Goal: Information Seeking & Learning: Check status

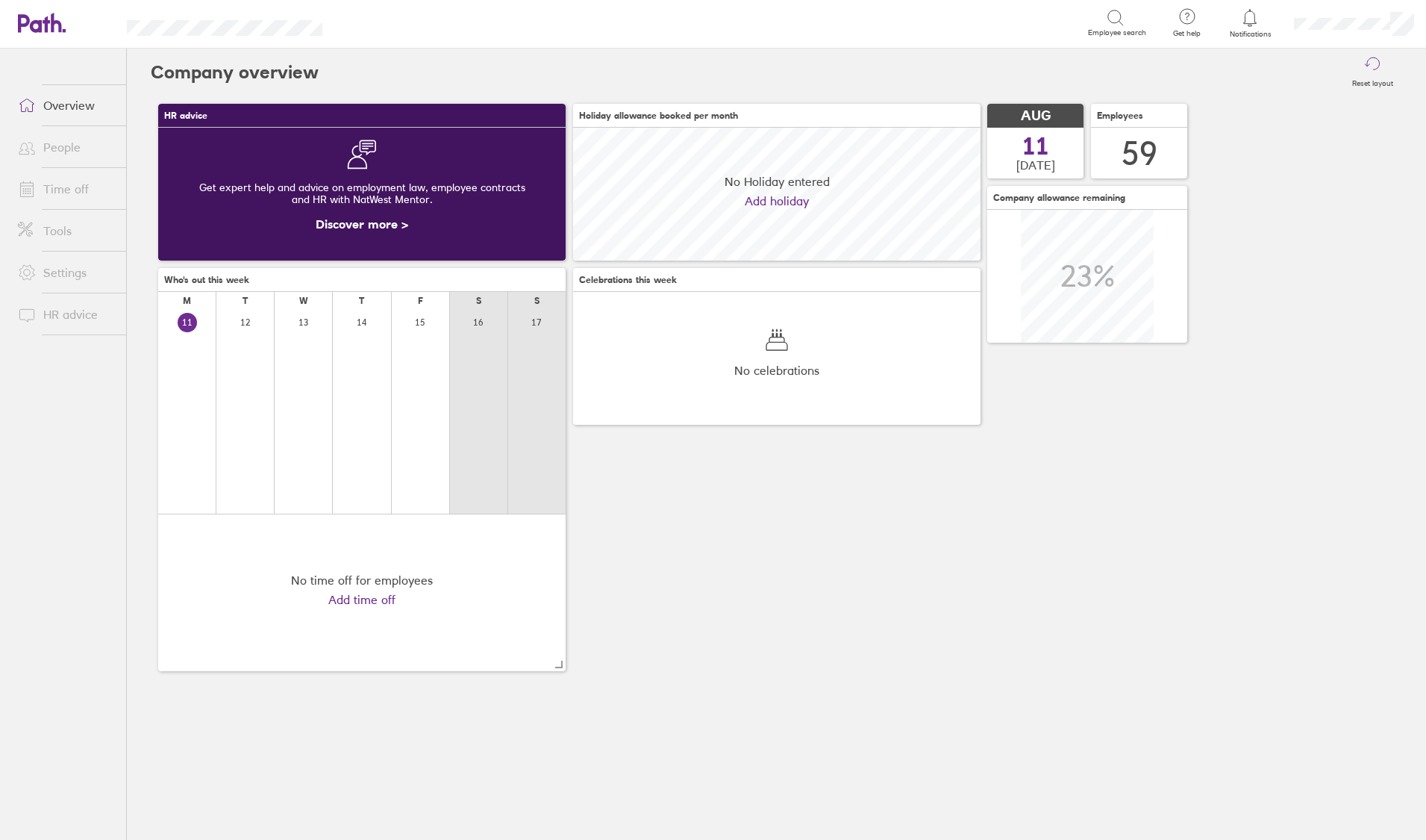
scroll to position [132, 408]
click at [37, 184] on span at bounding box center [25, 189] width 37 height 18
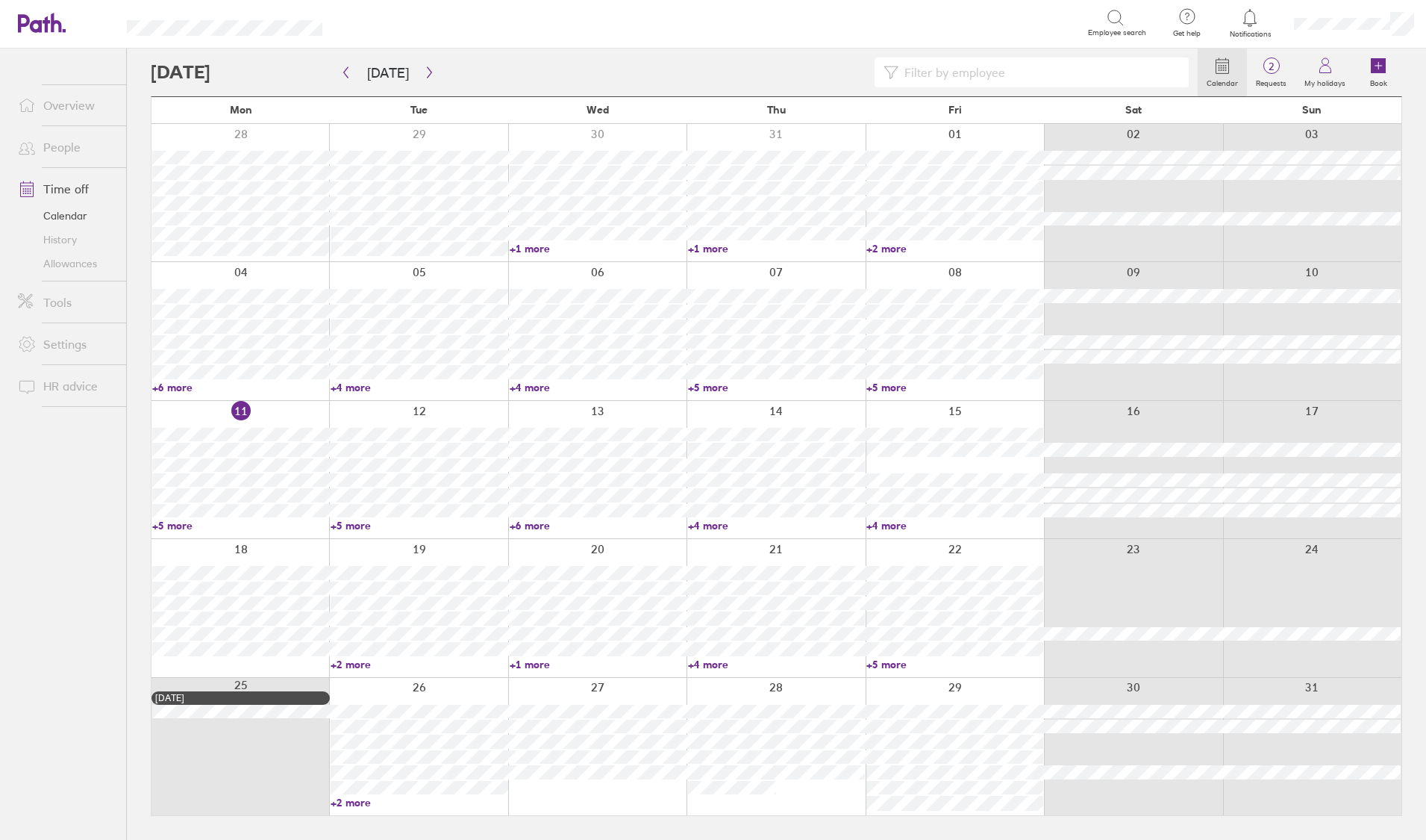
click at [164, 389] on link "+6 more" at bounding box center [240, 386] width 177 height 13
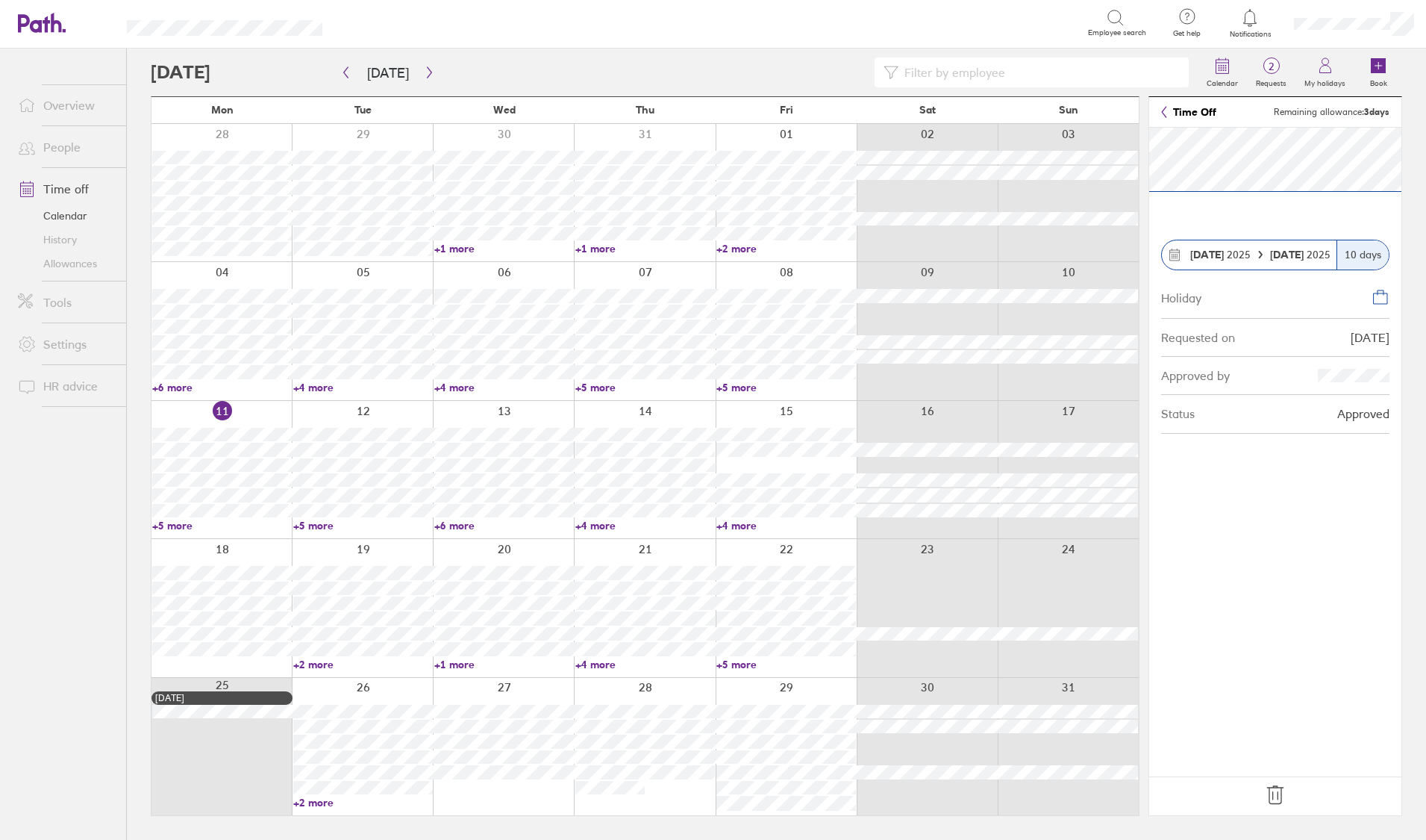
click at [174, 381] on link "+6 more" at bounding box center [221, 386] width 139 height 13
click at [468, 390] on link "+4 more" at bounding box center [503, 386] width 139 height 13
click at [745, 389] on link "+5 more" at bounding box center [786, 386] width 139 height 13
click at [740, 385] on link "+5 more" at bounding box center [786, 386] width 139 height 13
click at [952, 68] on input at bounding box center [1039, 72] width 281 height 28
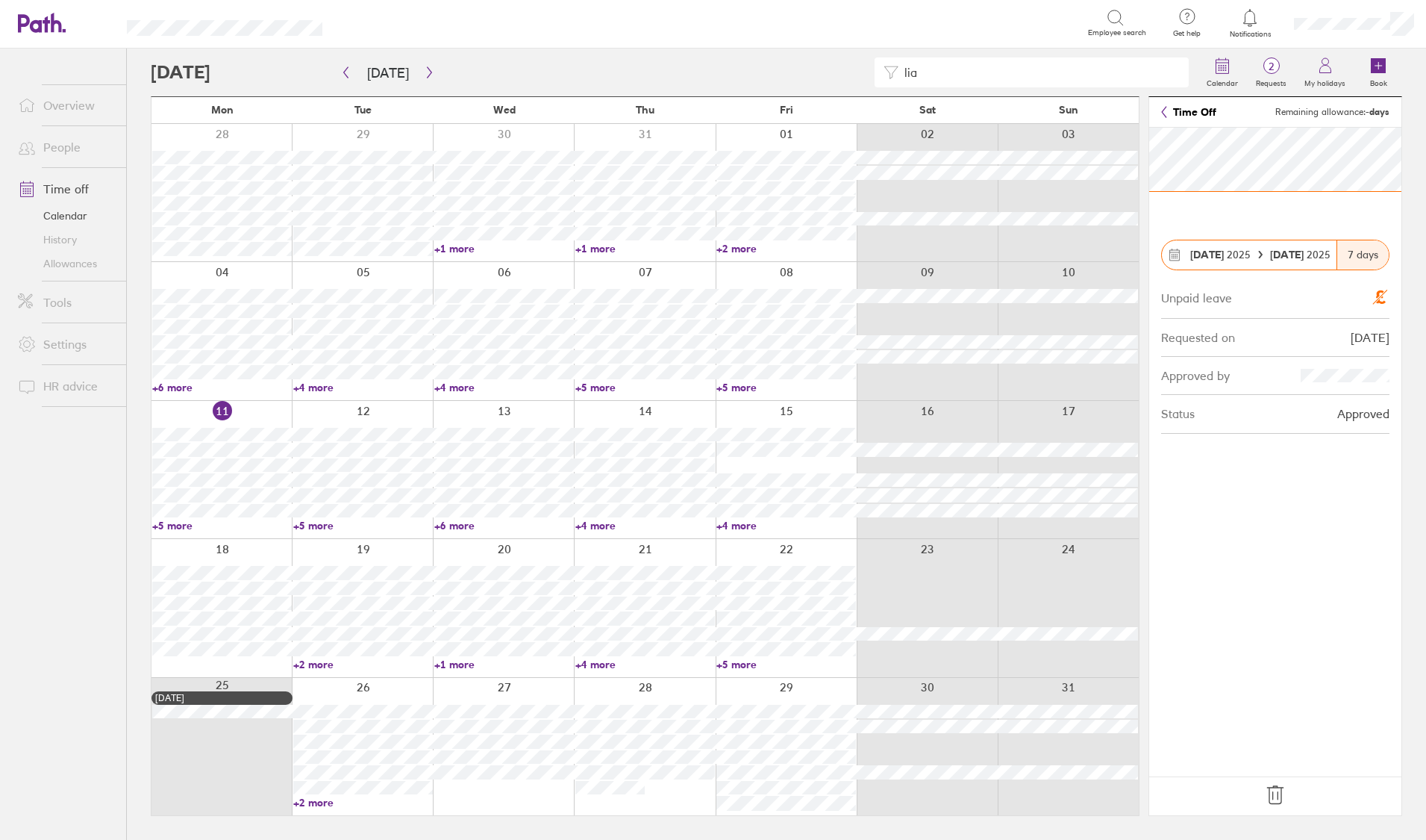
type input "[PERSON_NAME]"
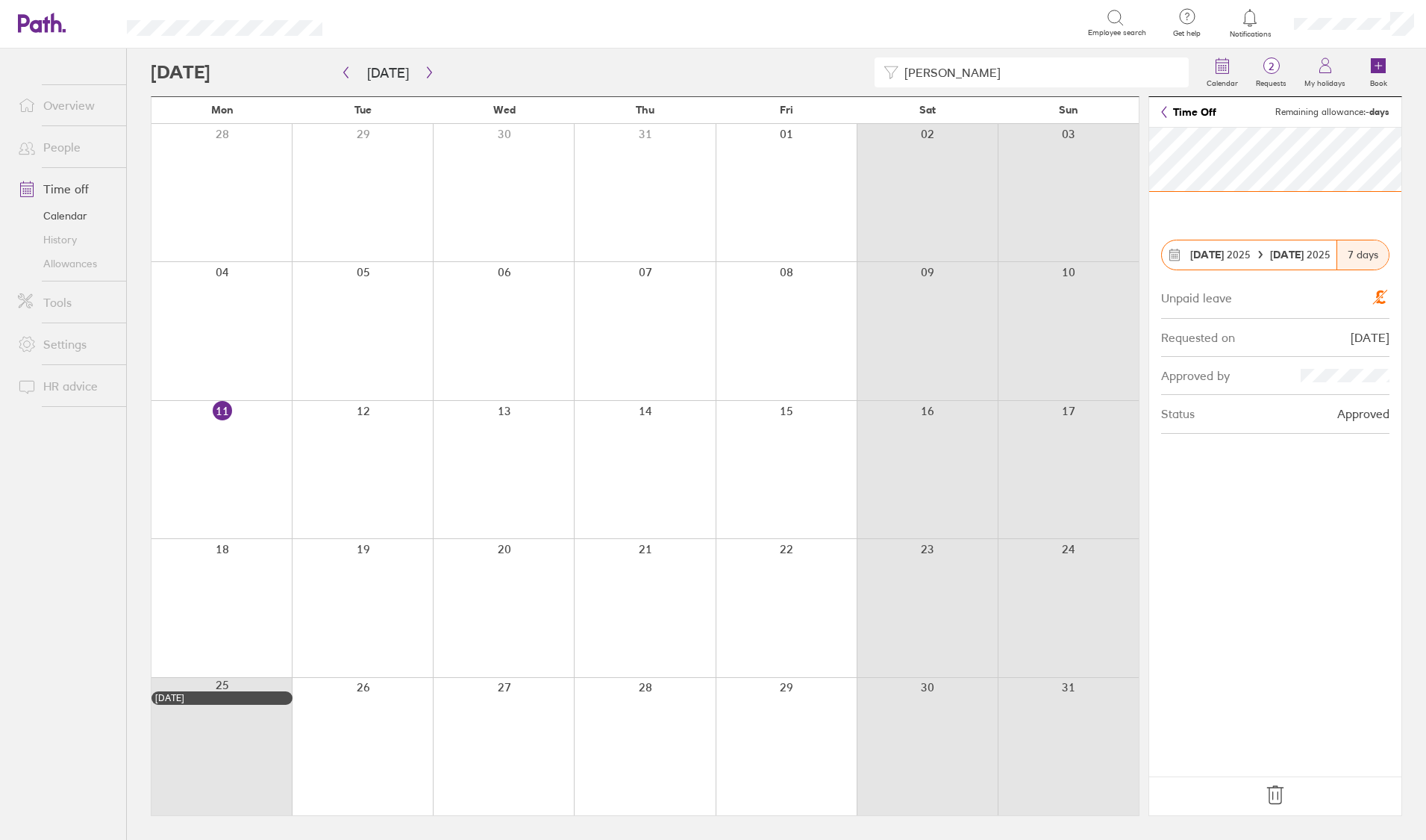
drag, startPoint x: 951, startPoint y: 63, endPoint x: 849, endPoint y: 83, distance: 103.9
click at [849, 83] on div "[PERSON_NAME]" at bounding box center [674, 72] width 1047 height 30
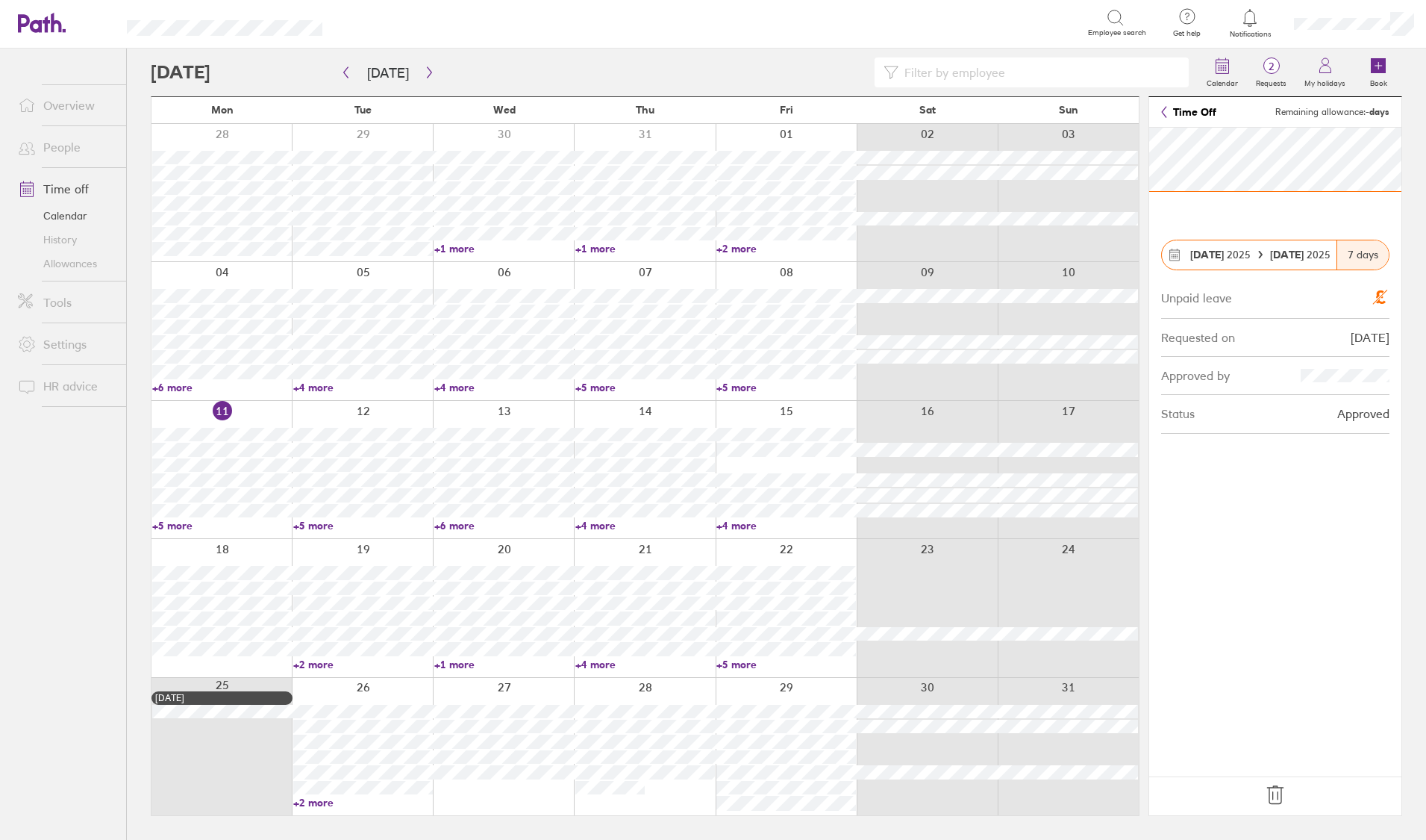
click at [174, 389] on link "+6 more" at bounding box center [221, 386] width 139 height 13
click at [461, 385] on link "+4 more" at bounding box center [503, 386] width 139 height 13
drag, startPoint x: 108, startPoint y: 510, endPoint x: 346, endPoint y: 280, distance: 331.0
click at [108, 510] on ul "Overview People Time off Calendar History Allowances Tools Settings HR advice" at bounding box center [63, 419] width 126 height 742
